Goal: Task Accomplishment & Management: Use online tool/utility

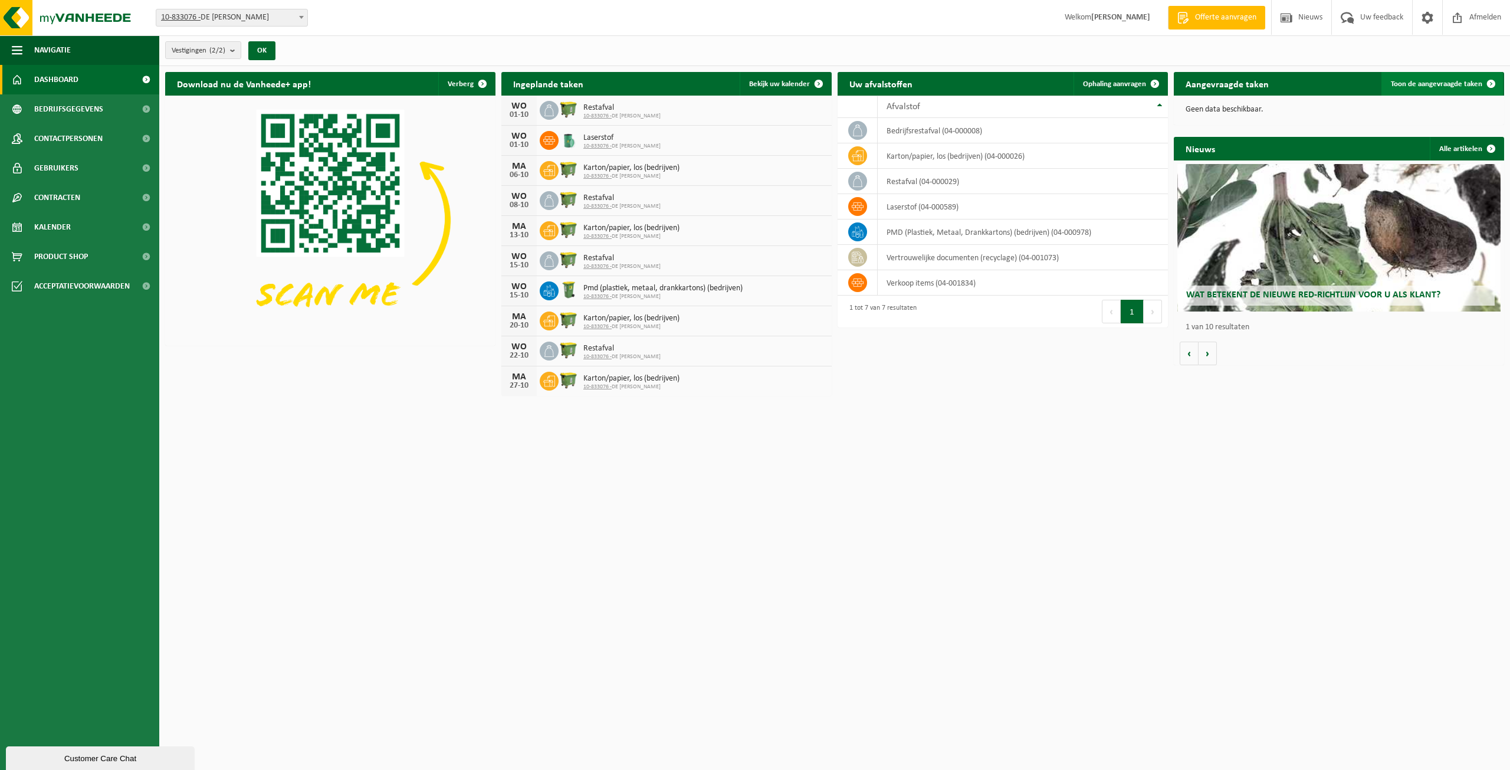
click at [808, 80] on span "Toon de aangevraagde taken" at bounding box center [1436, 84] width 91 height 8
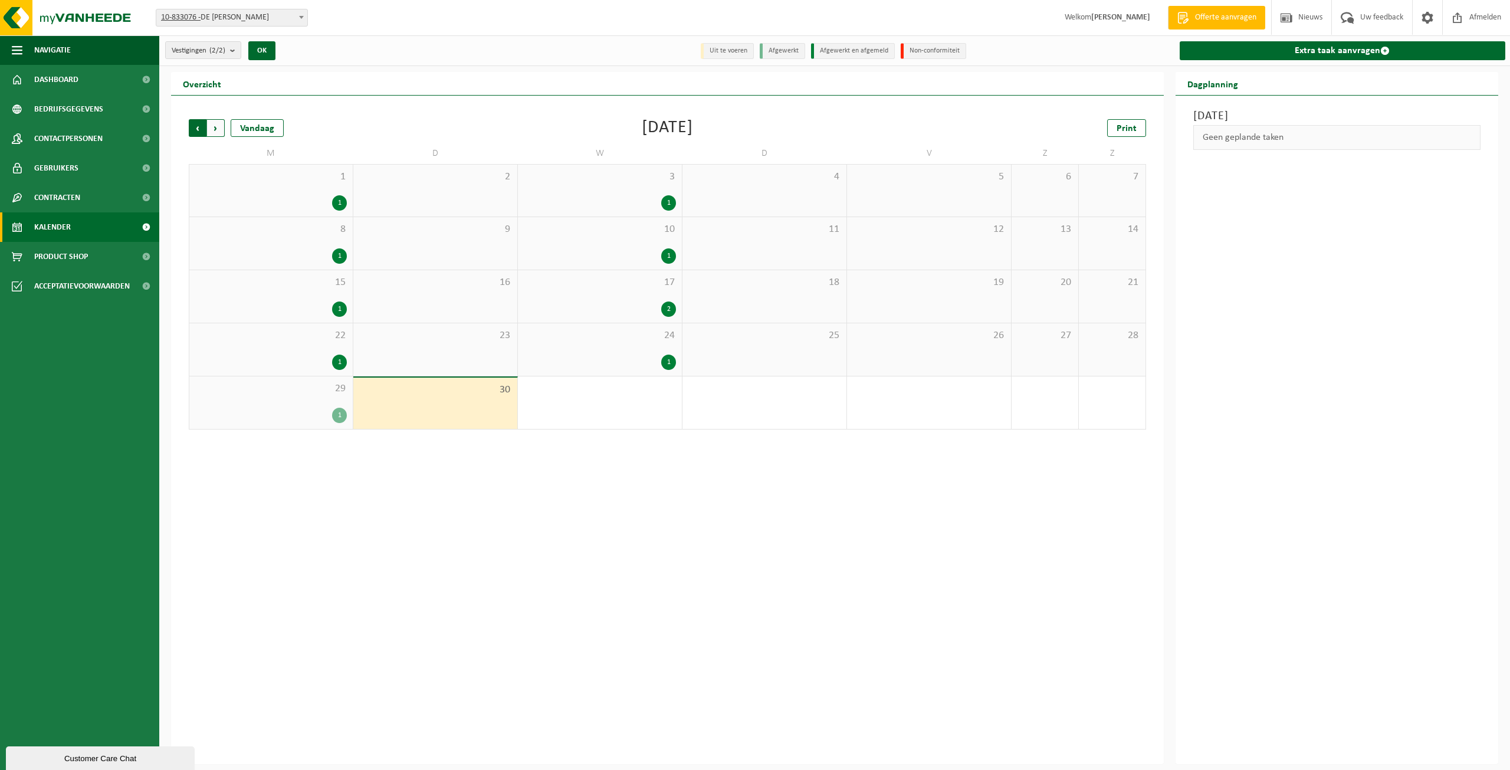
click at [221, 128] on span "Volgende" at bounding box center [216, 128] width 18 height 18
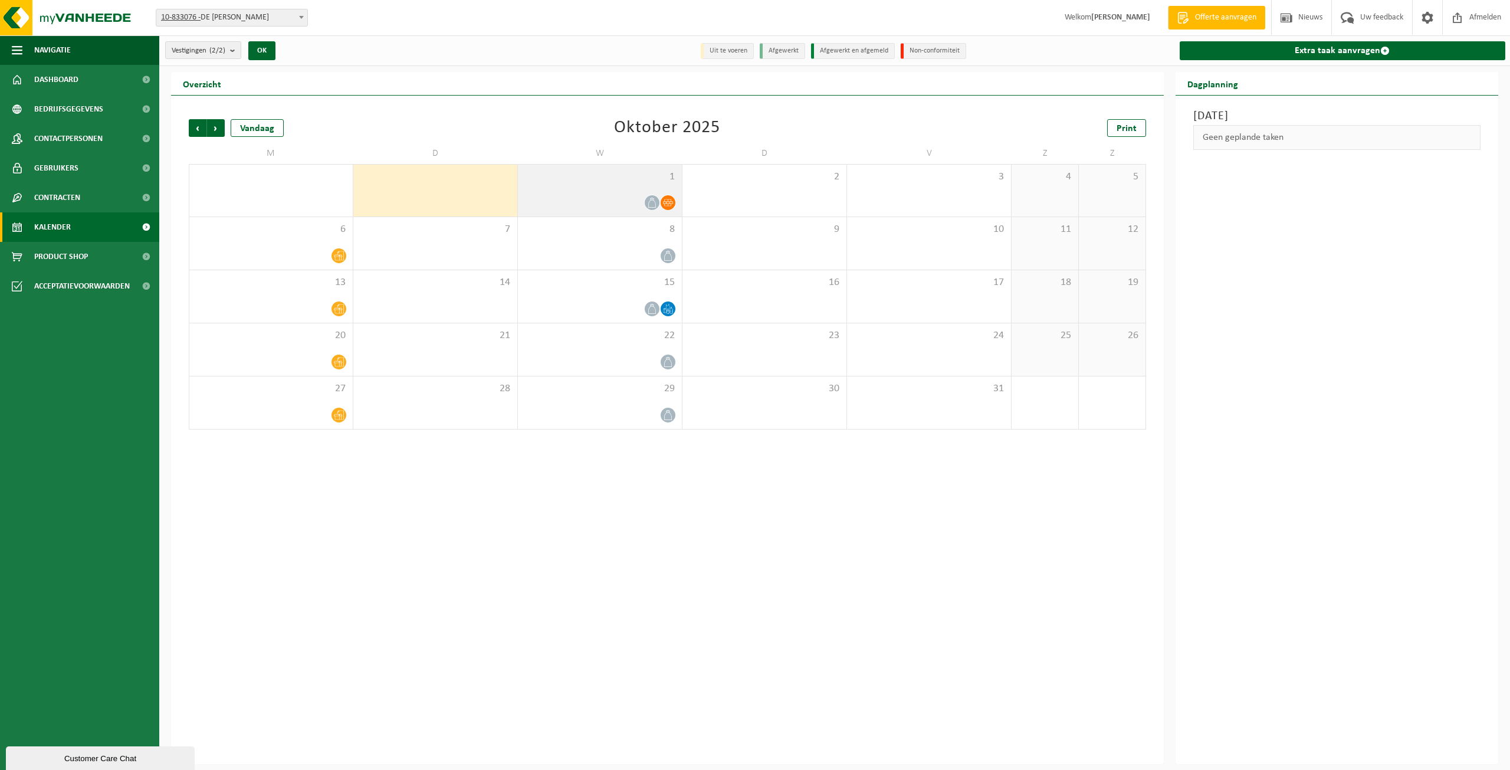
click at [664, 201] on icon at bounding box center [668, 202] width 10 height 7
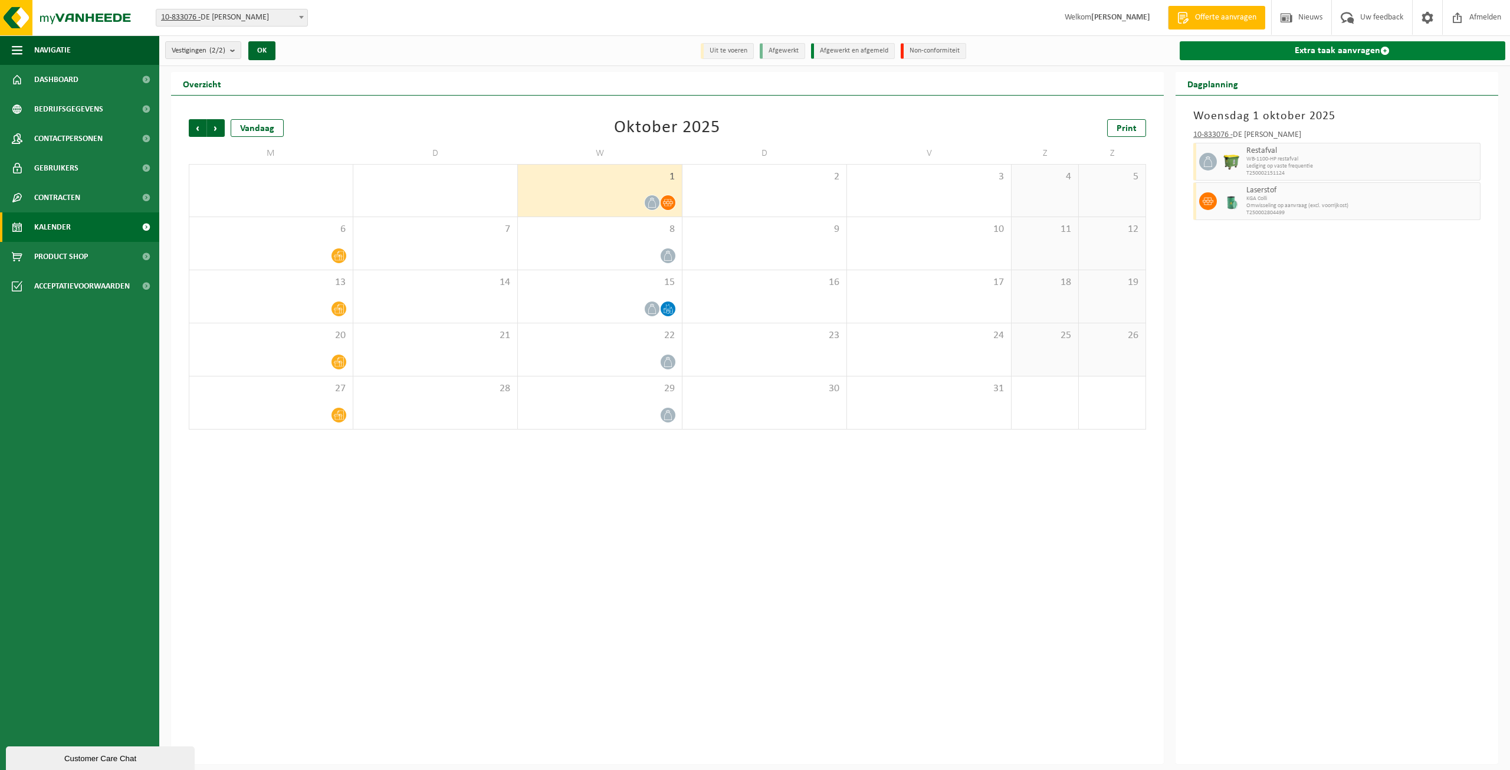
click at [1315, 54] on link "Extra taak aanvragen" at bounding box center [1343, 50] width 326 height 19
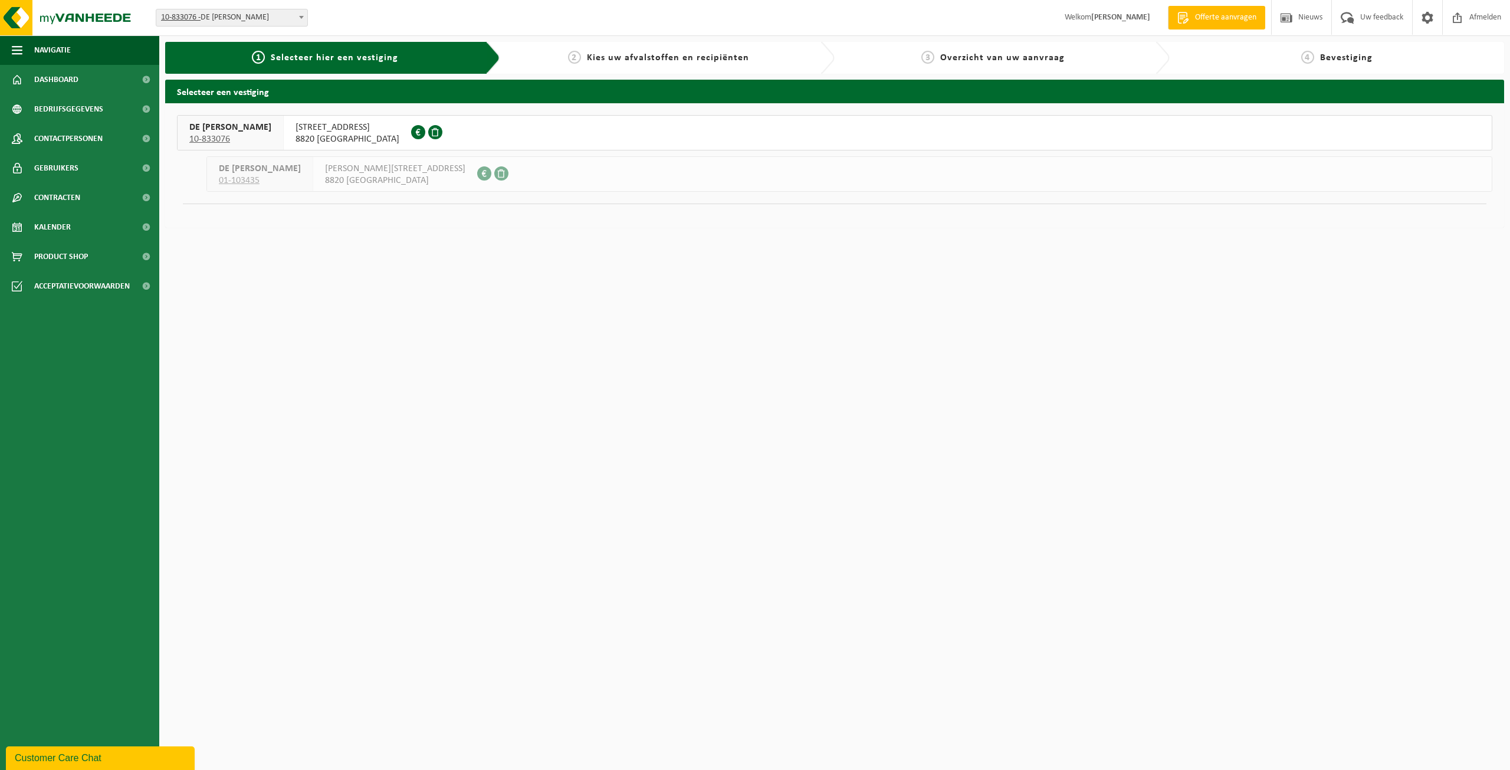
click at [296, 138] on span "8820 TORHOUT" at bounding box center [348, 139] width 104 height 12
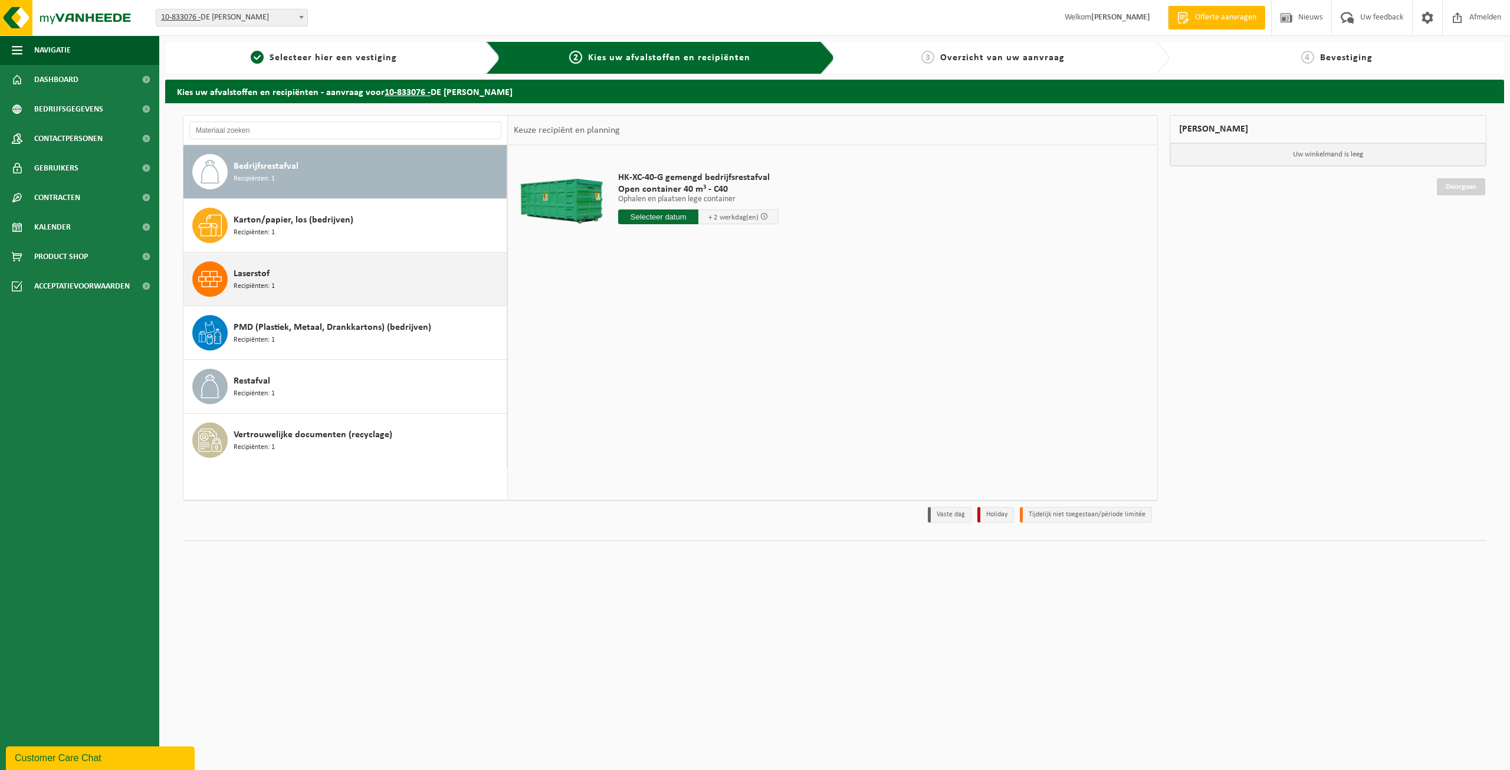
click at [224, 280] on span at bounding box center [209, 278] width 35 height 35
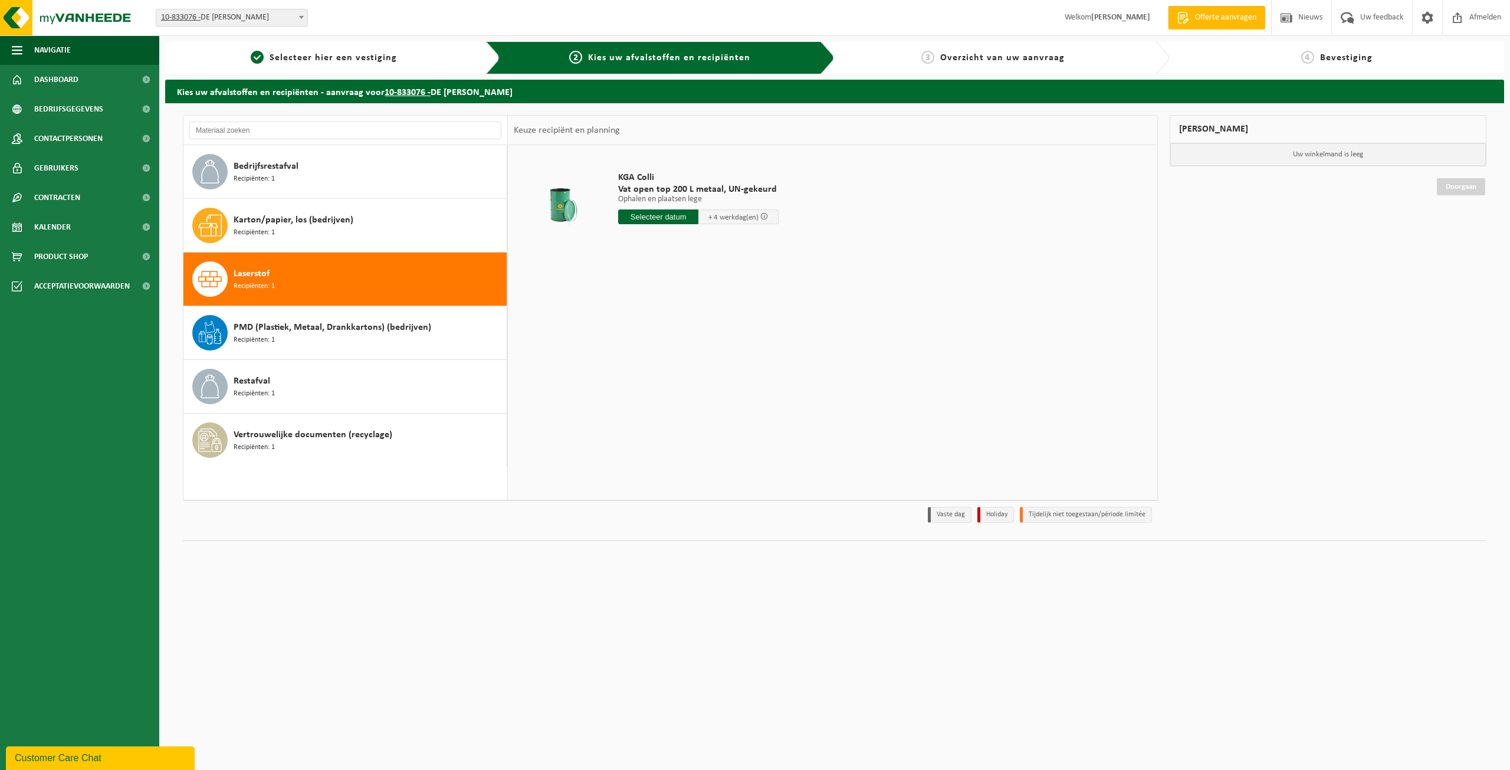
click at [763, 217] on span at bounding box center [764, 216] width 8 height 8
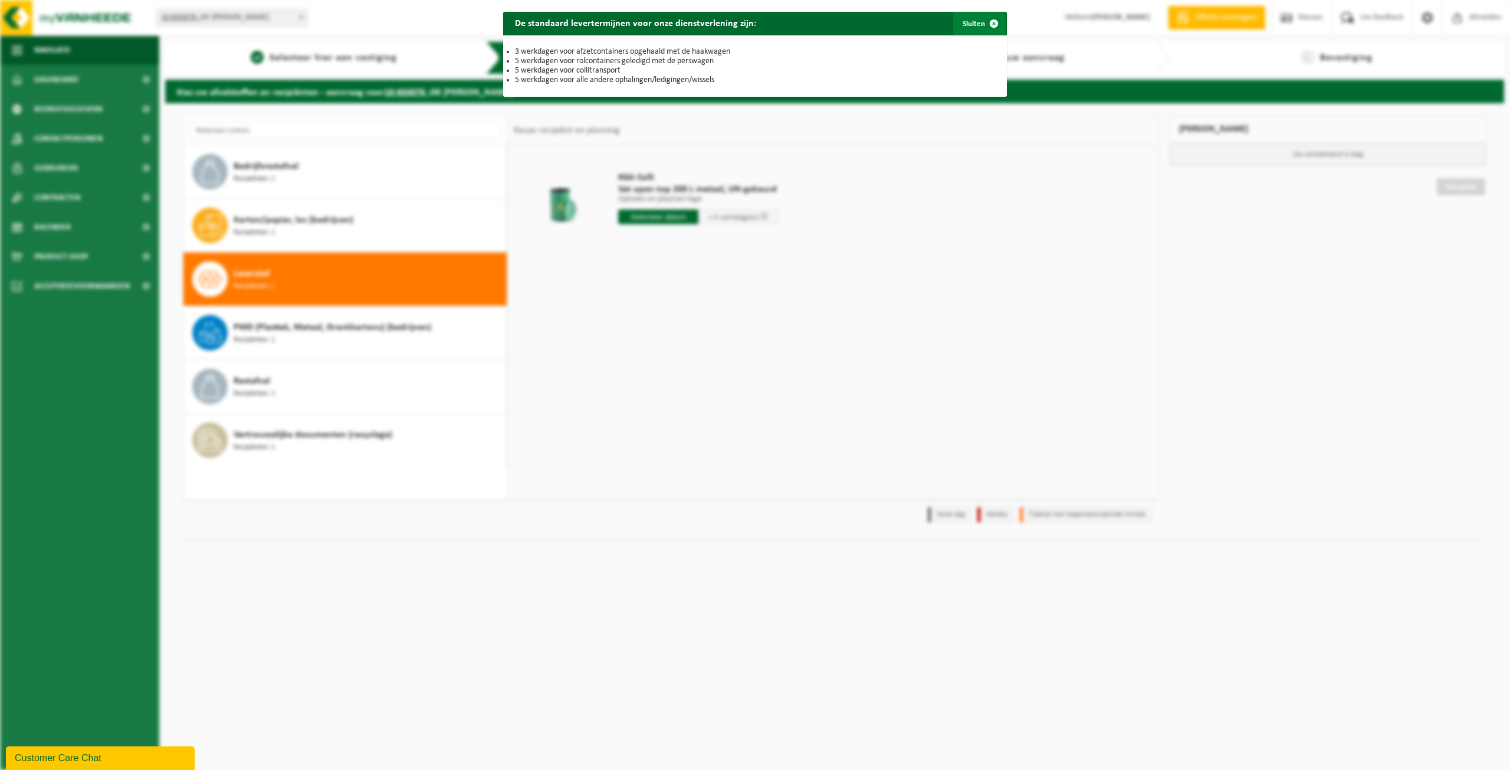
click at [972, 22] on button "Sluiten" at bounding box center [979, 24] width 52 height 24
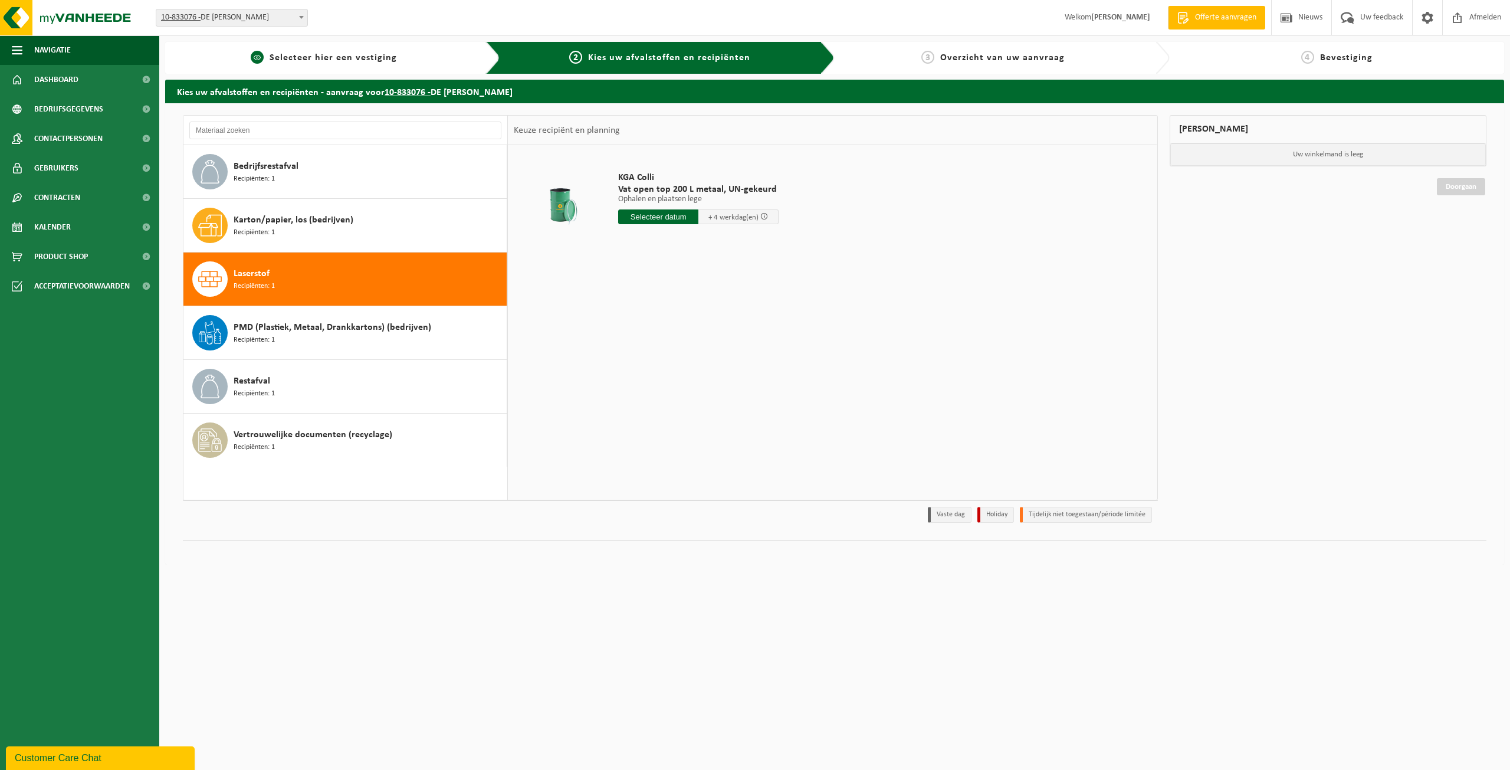
click at [347, 50] on div "1 Selecteer hier een vestiging" at bounding box center [332, 58] width 335 height 32
click at [54, 86] on span "Dashboard" at bounding box center [56, 79] width 44 height 29
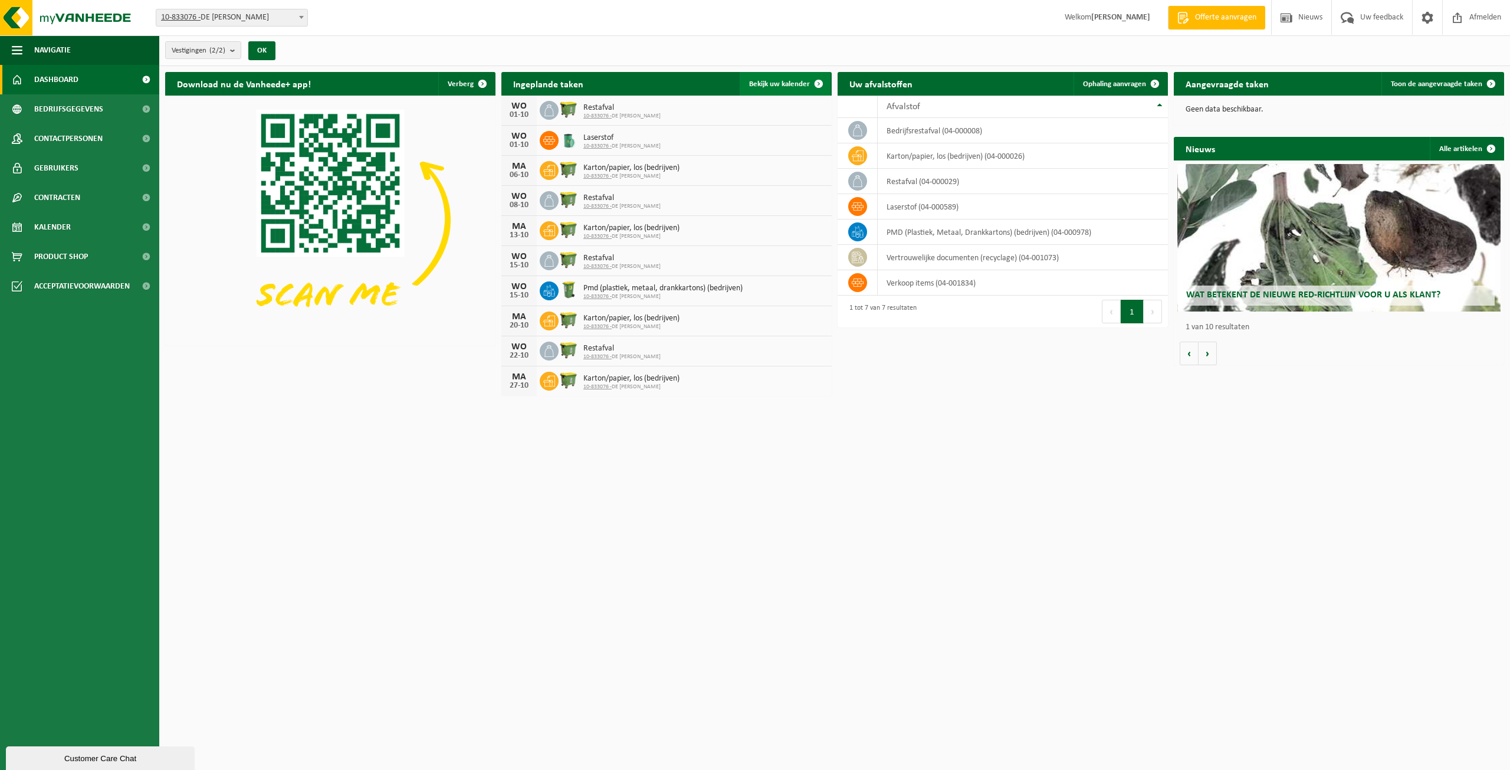
click at [780, 85] on span "Bekijk uw kalender" at bounding box center [779, 84] width 61 height 8
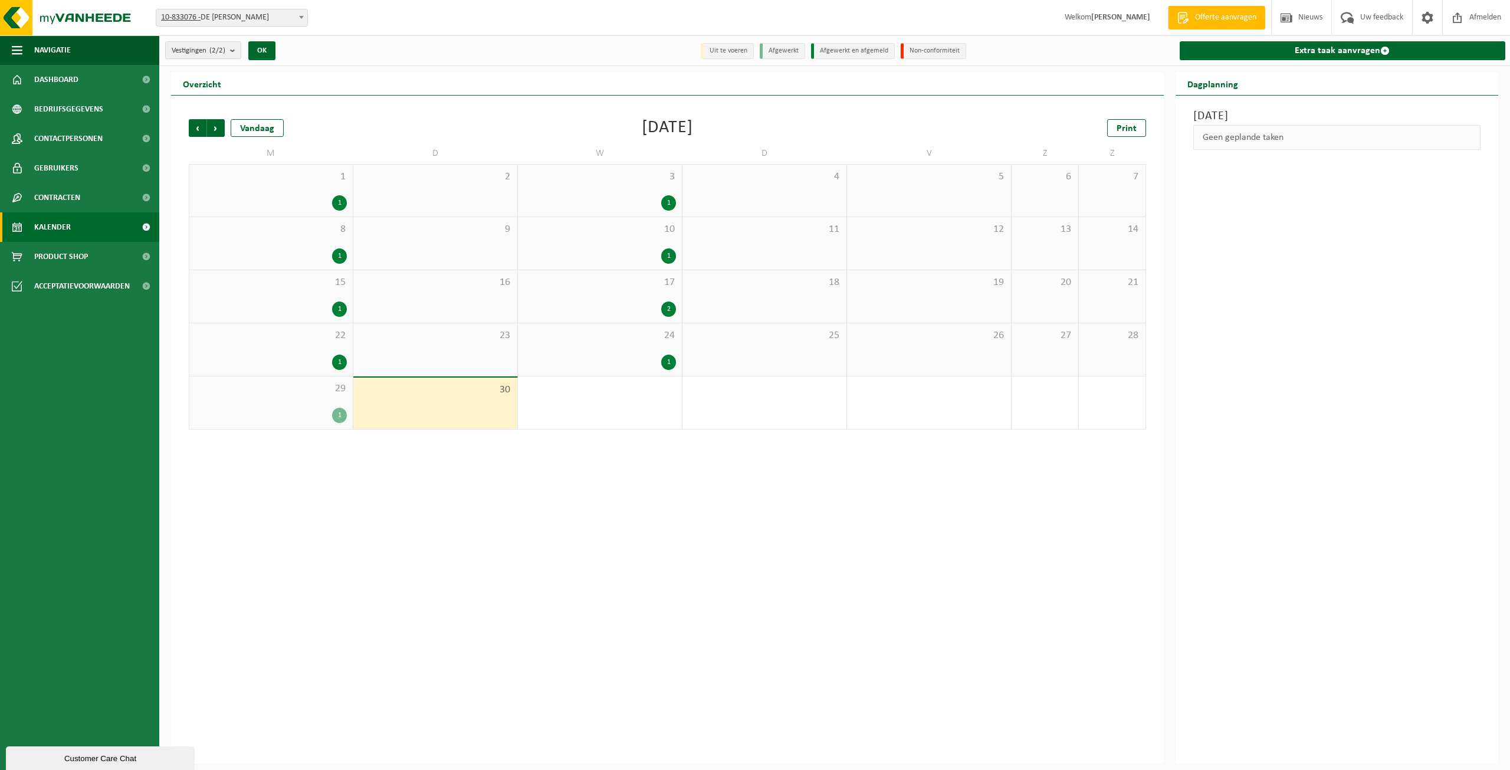
click at [575, 481] on div "Vorige Volgende Vandaag [DATE] Print M D W D V Z Z 1 1 2 3 1 4 5 6 7 8 1 9 10 1…" at bounding box center [667, 430] width 993 height 668
